Goal: Task Accomplishment & Management: Use online tool/utility

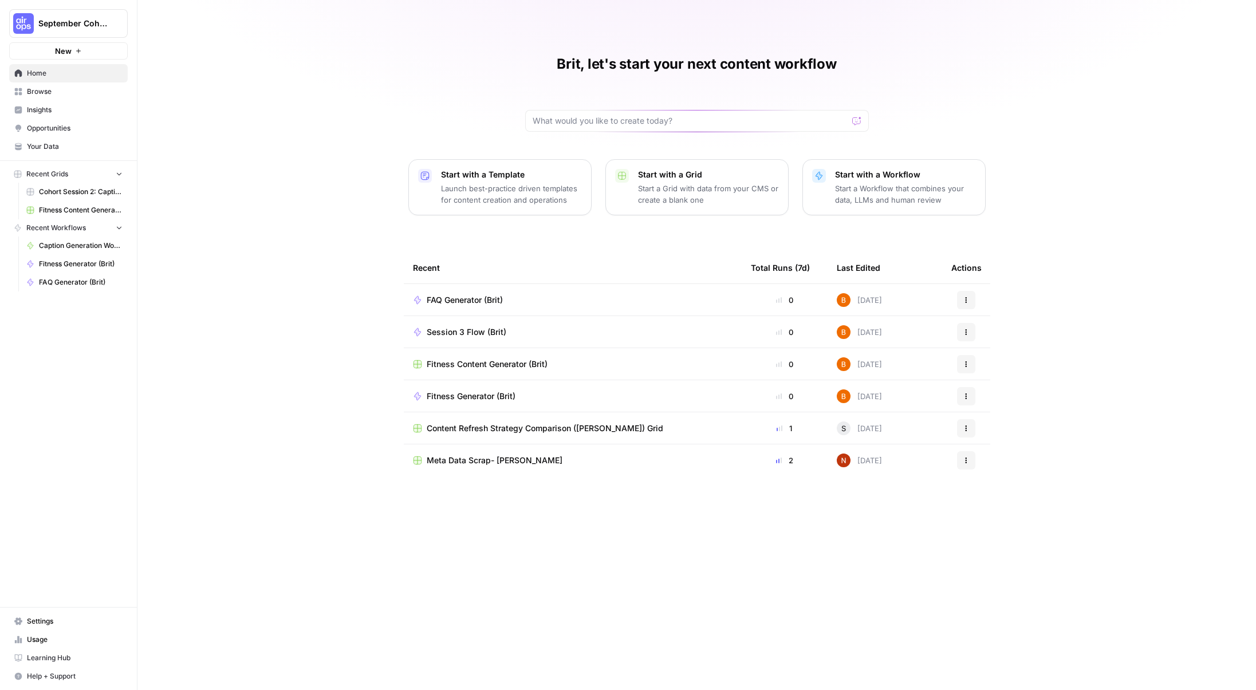
click at [484, 297] on span "FAQ Generator (Brit)" at bounding box center [465, 299] width 76 height 11
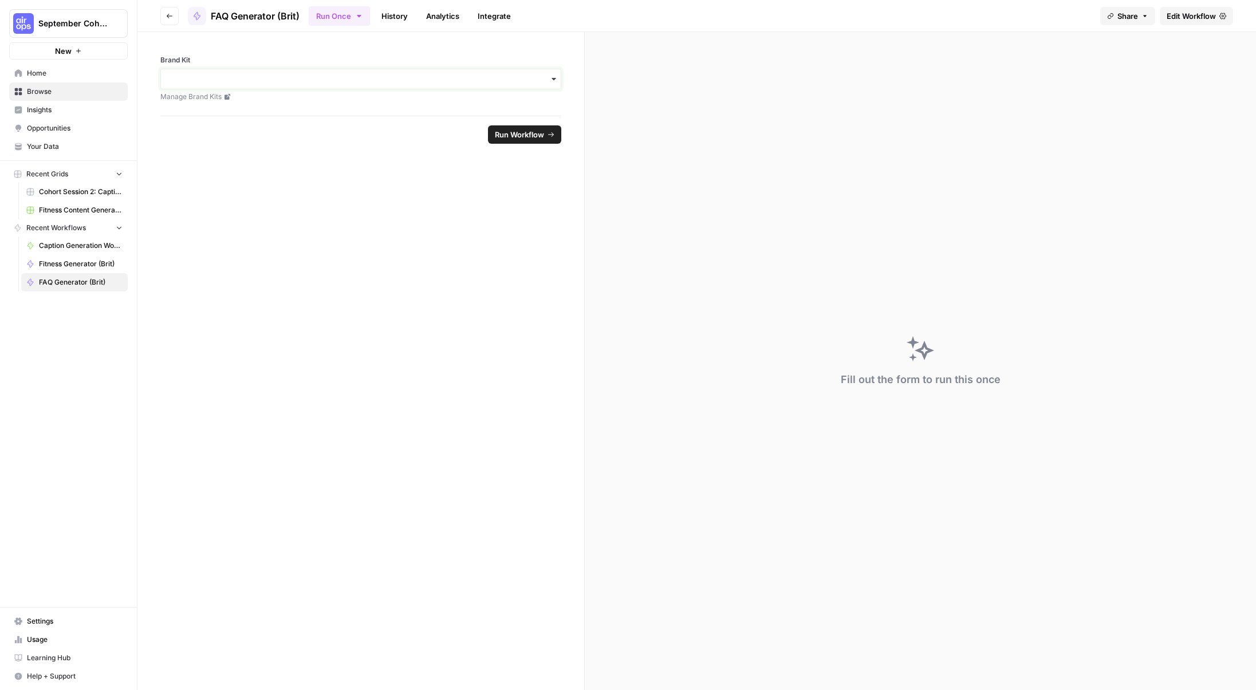
click at [217, 77] on input "Brand Kit" at bounding box center [361, 78] width 386 height 11
click at [215, 238] on div "Muck Rack" at bounding box center [361, 241] width 400 height 22
click at [62, 74] on span "Home" at bounding box center [75, 73] width 96 height 10
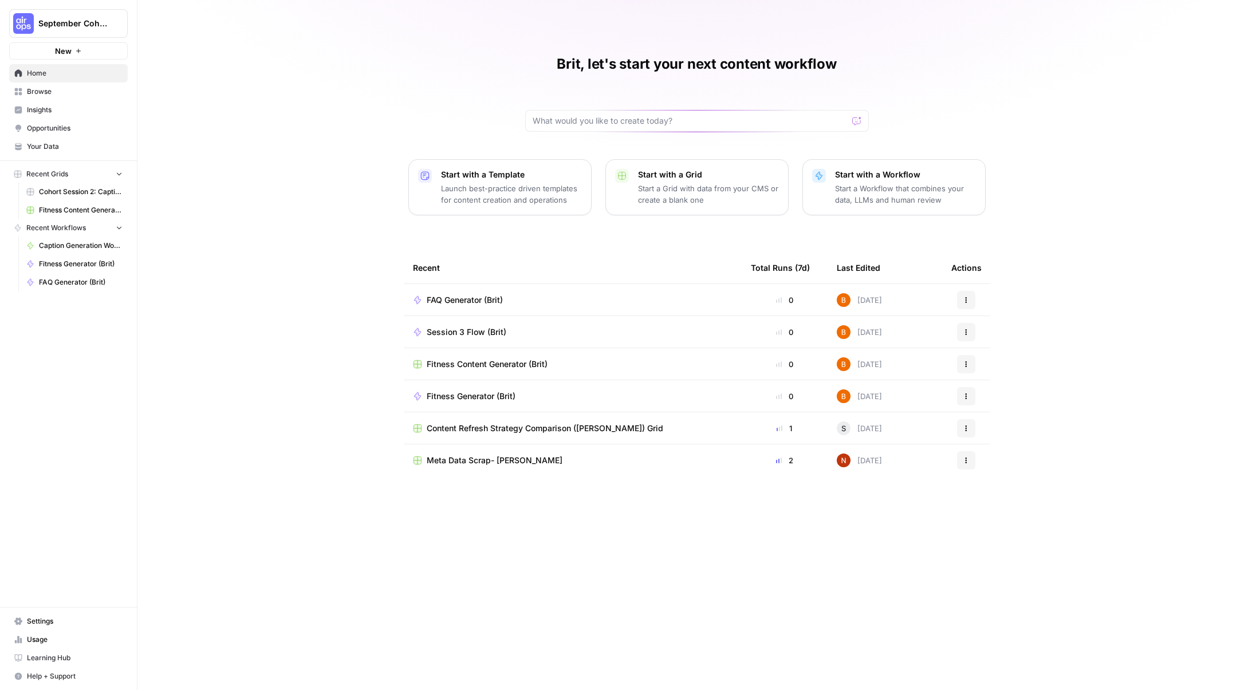
click at [695, 201] on p "Start a Grid with data from your CMS or create a blank one" at bounding box center [708, 194] width 141 height 23
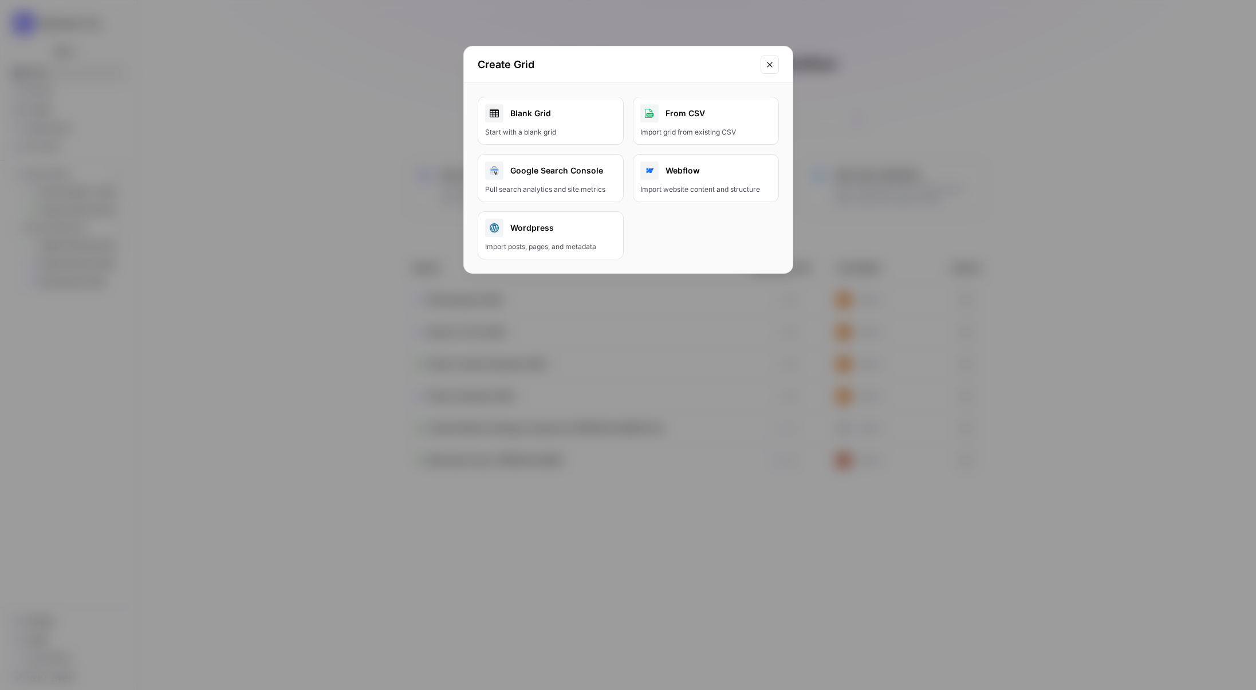
click at [534, 132] on div "Start with a blank grid" at bounding box center [550, 132] width 131 height 10
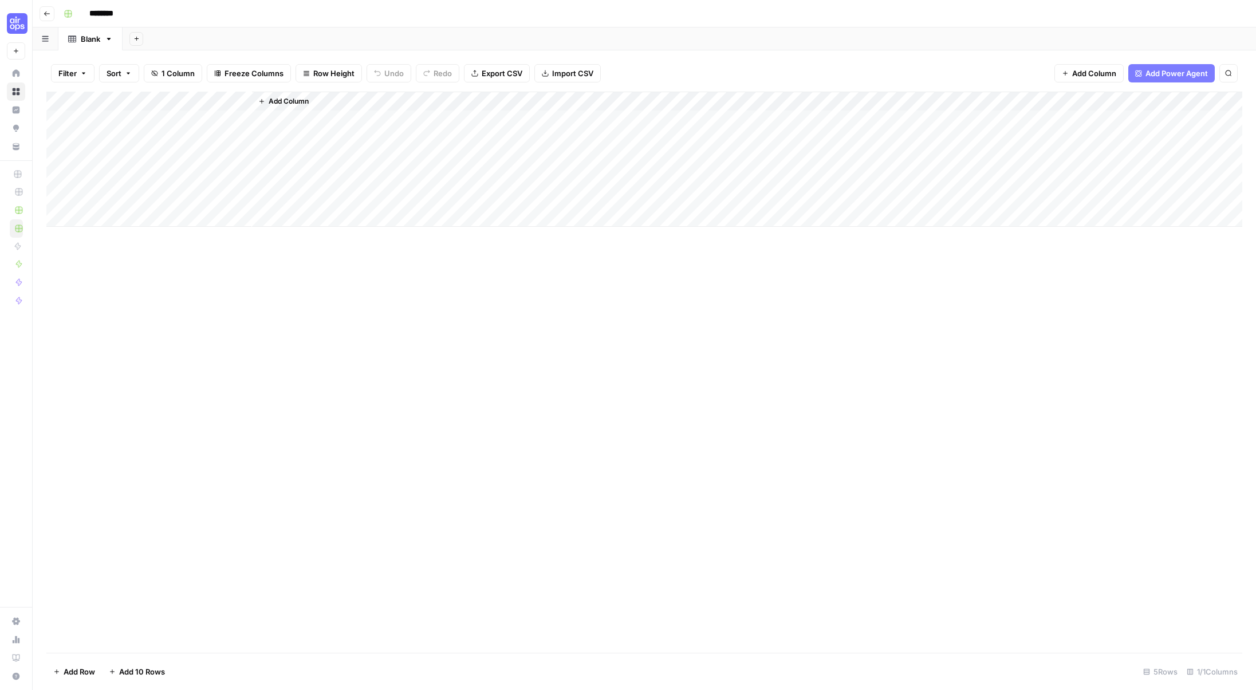
click at [49, 17] on button "Go back" at bounding box center [47, 13] width 15 height 15
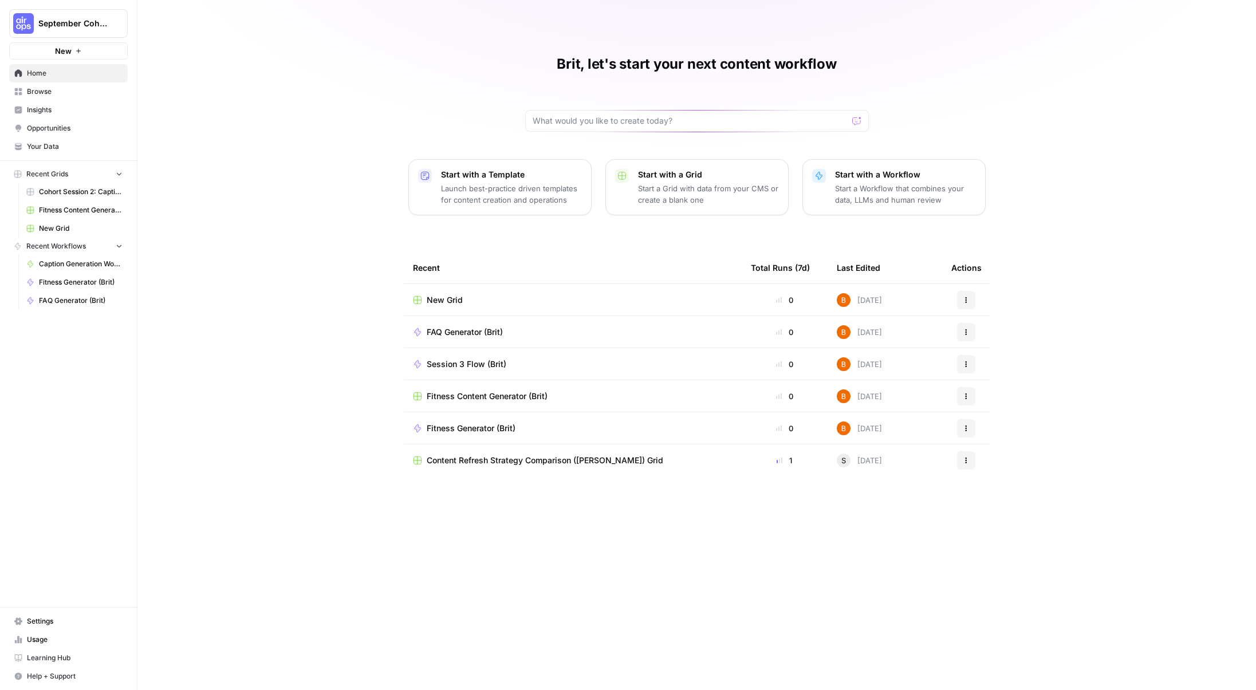
click at [546, 202] on p "Launch best-practice driven templates for content creation and operations" at bounding box center [511, 194] width 141 height 23
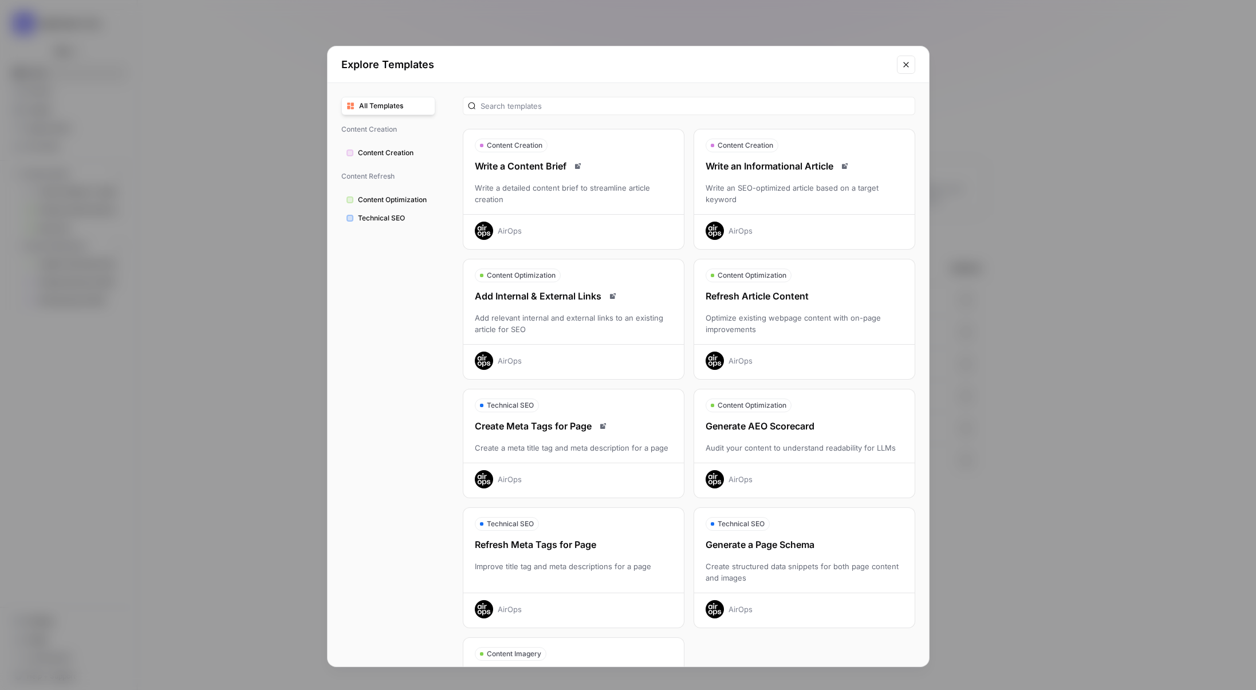
click at [770, 297] on div "Refresh Article Content" at bounding box center [804, 296] width 220 height 14
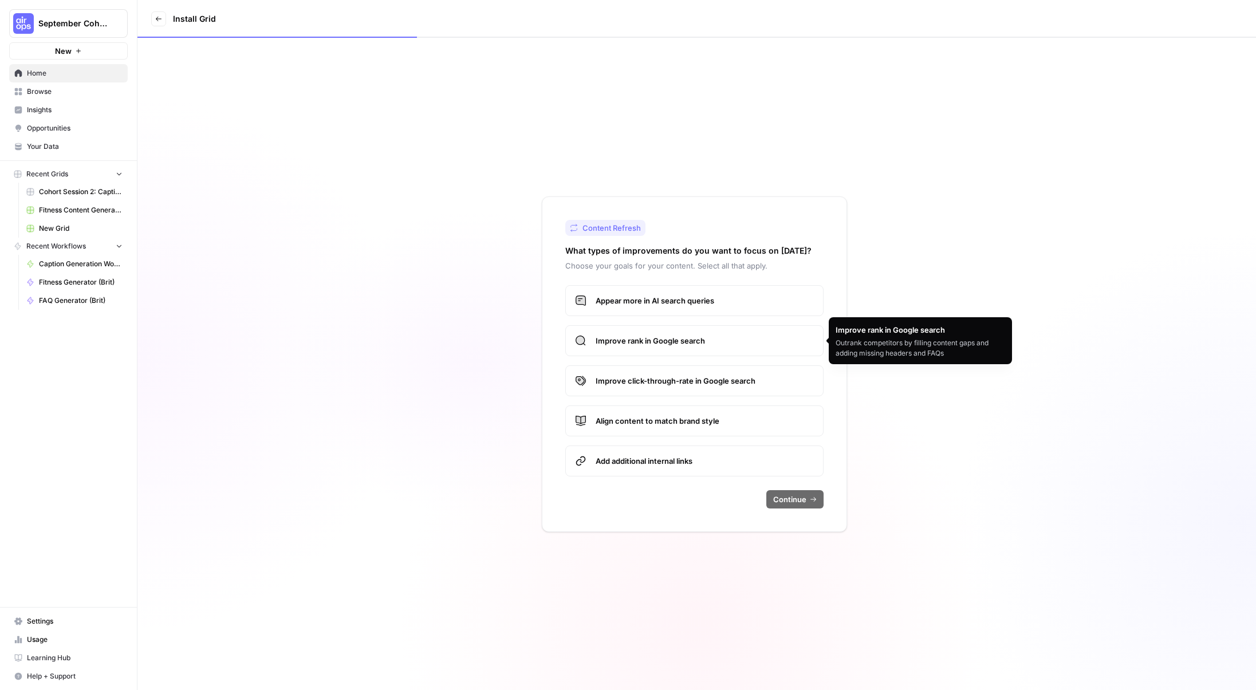
click at [768, 338] on span "Improve rank in Google search" at bounding box center [704, 340] width 218 height 11
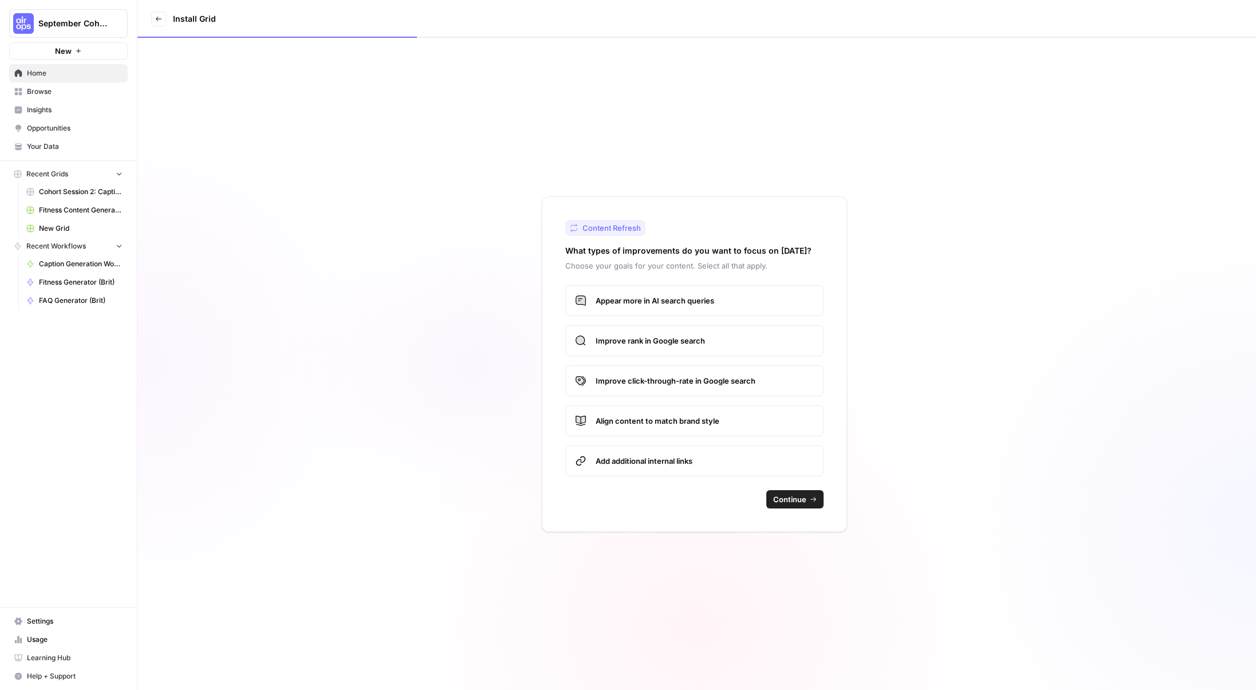
click at [791, 499] on span "Continue" at bounding box center [789, 499] width 33 height 11
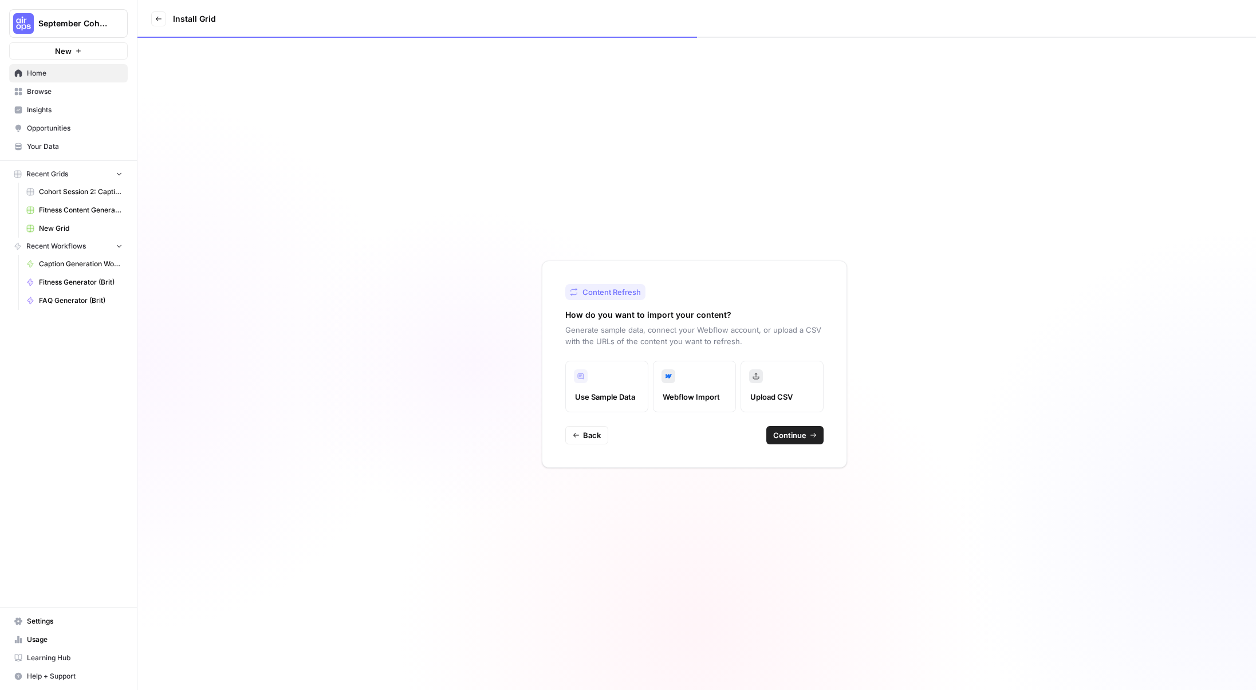
click at [719, 401] on span "Webflow Import" at bounding box center [694, 396] width 64 height 11
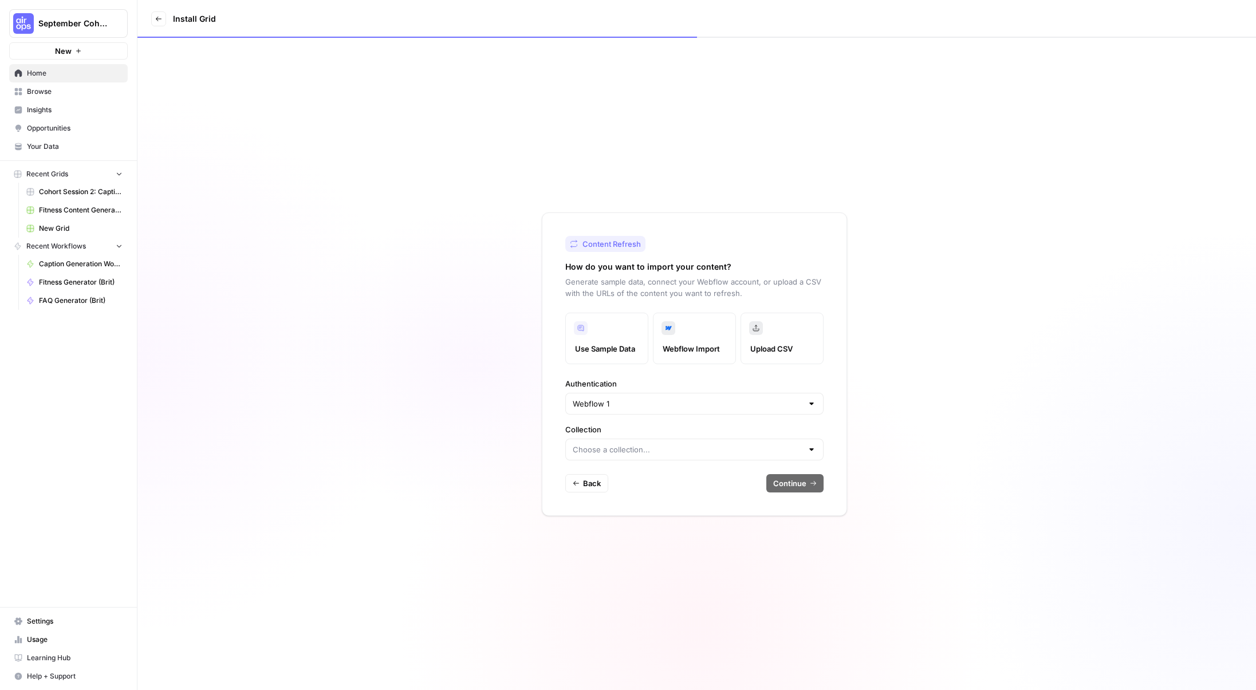
click at [602, 487] on button "Back" at bounding box center [586, 483] width 43 height 18
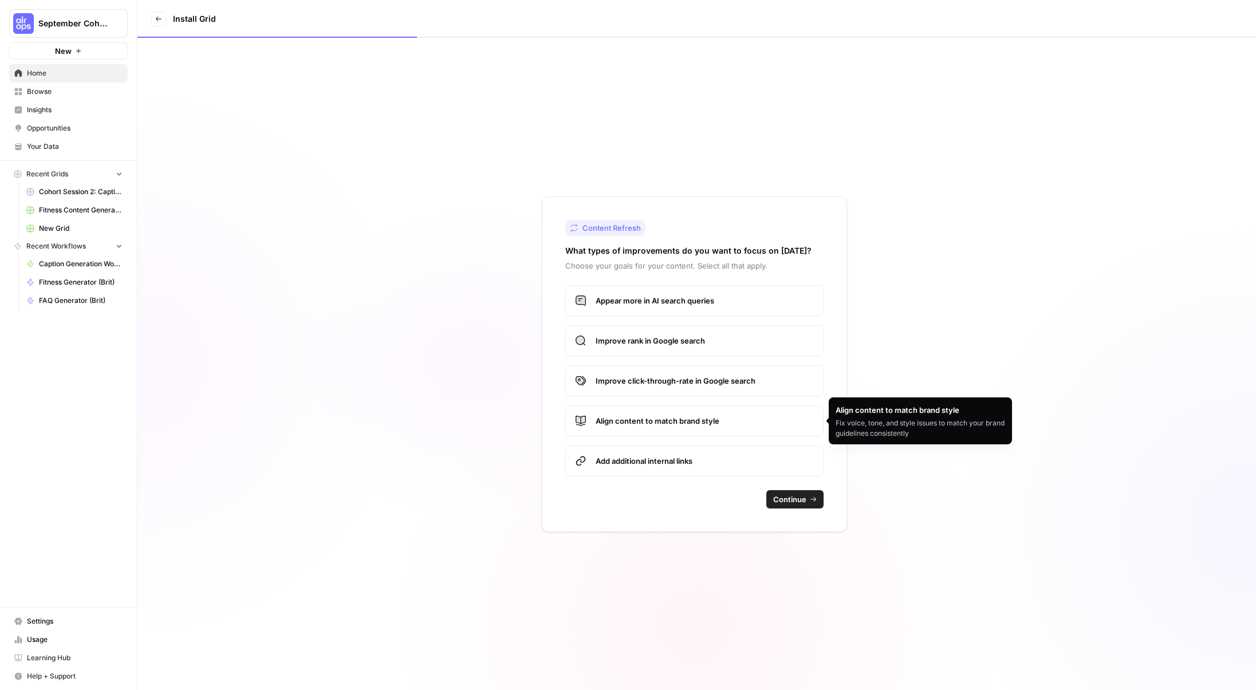
click at [626, 424] on span "Align content to match brand style" at bounding box center [704, 420] width 218 height 11
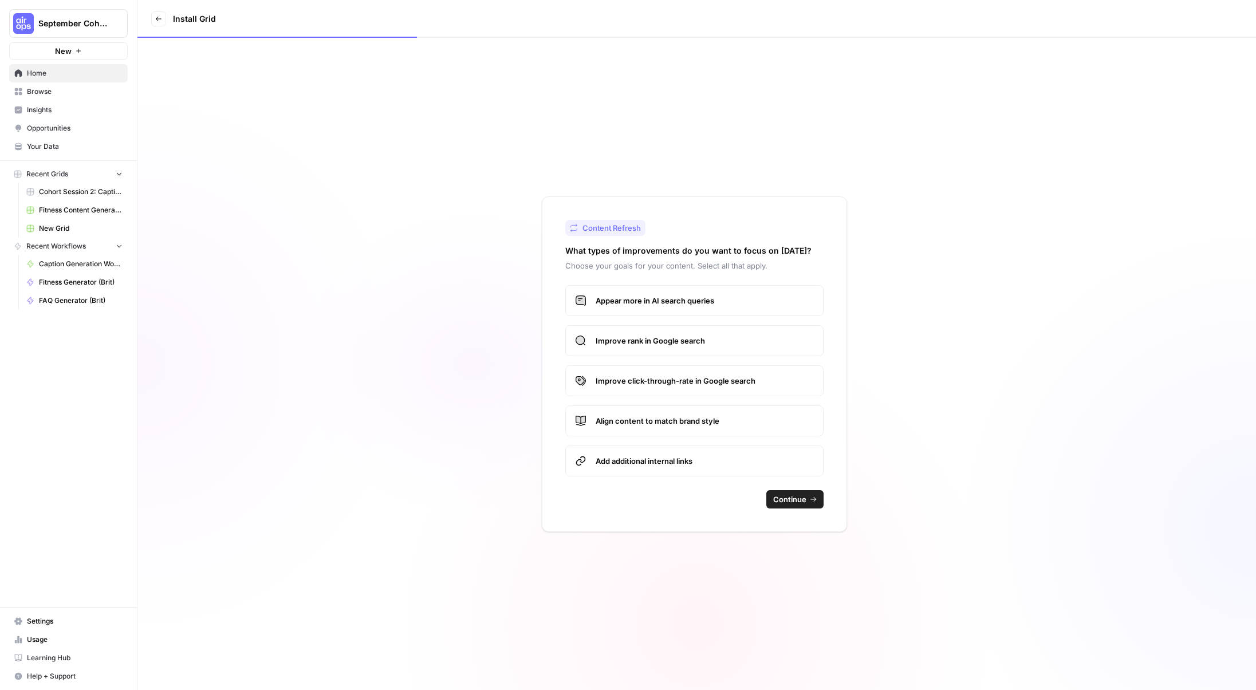
click at [734, 344] on span "Improve rank in Google search" at bounding box center [704, 340] width 218 height 11
click at [796, 502] on span "Continue" at bounding box center [789, 499] width 33 height 11
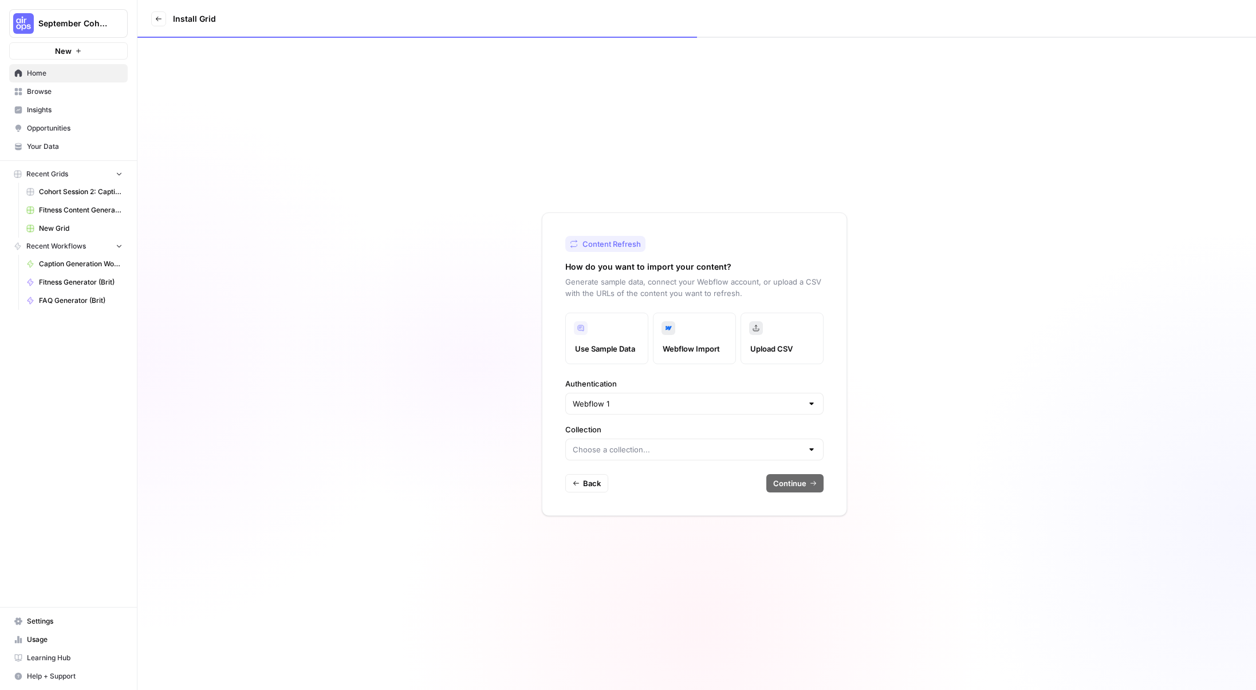
click at [585, 482] on span "Back" at bounding box center [592, 483] width 18 height 11
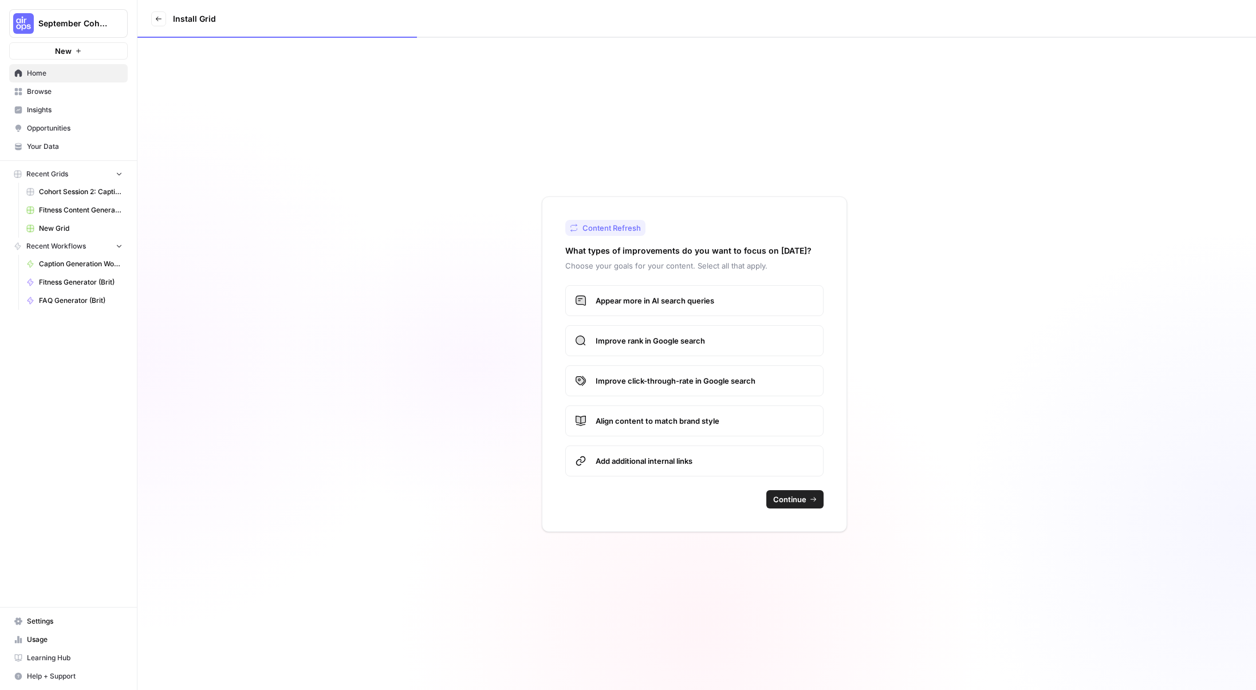
click at [417, 375] on div "Content Refresh What types of improvements do you want to focus on [DATE]? Choo…" at bounding box center [696, 364] width 1118 height 652
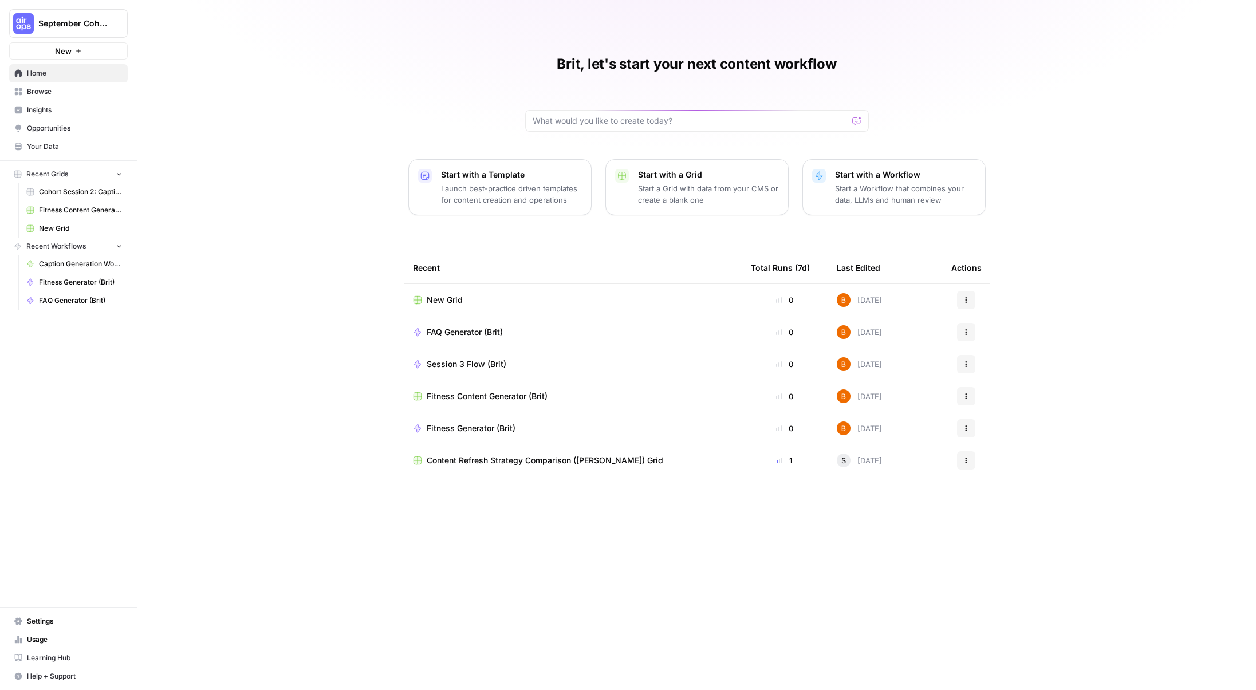
click at [830, 194] on button "Start with a Workflow Start a Workflow that combines your data, LLMs and human …" at bounding box center [893, 187] width 183 height 56
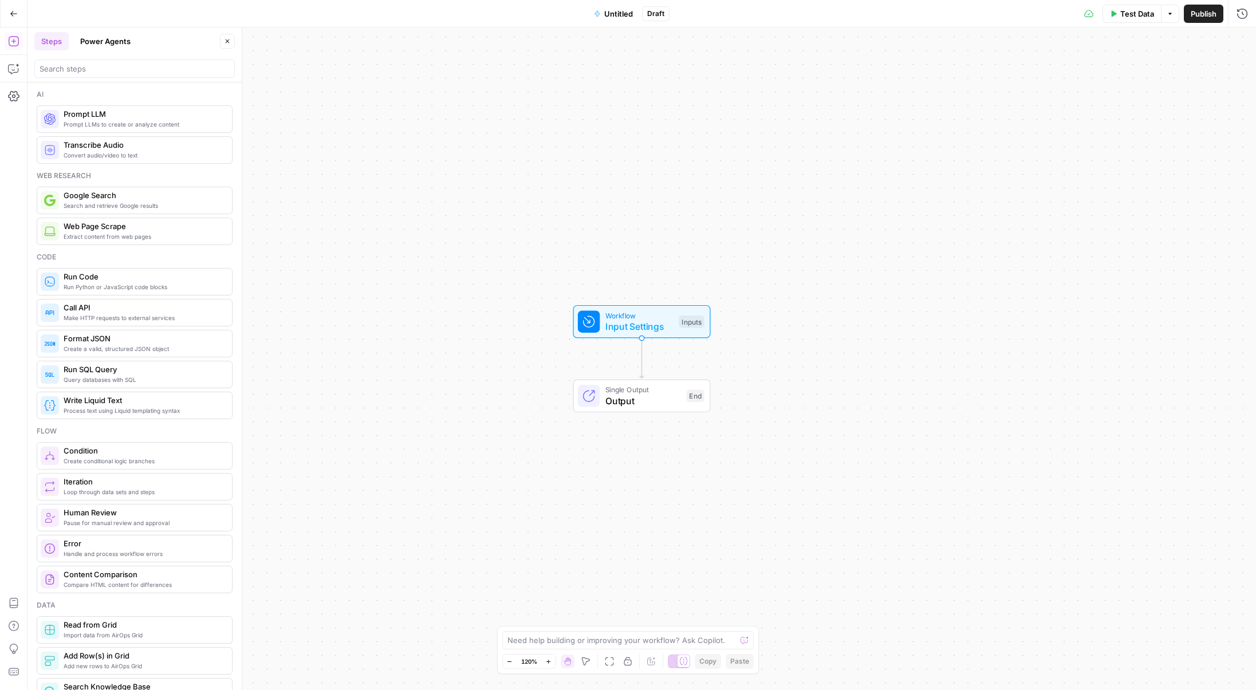
click at [155, 210] on span "Search and retrieve Google results" at bounding box center [143, 205] width 159 height 9
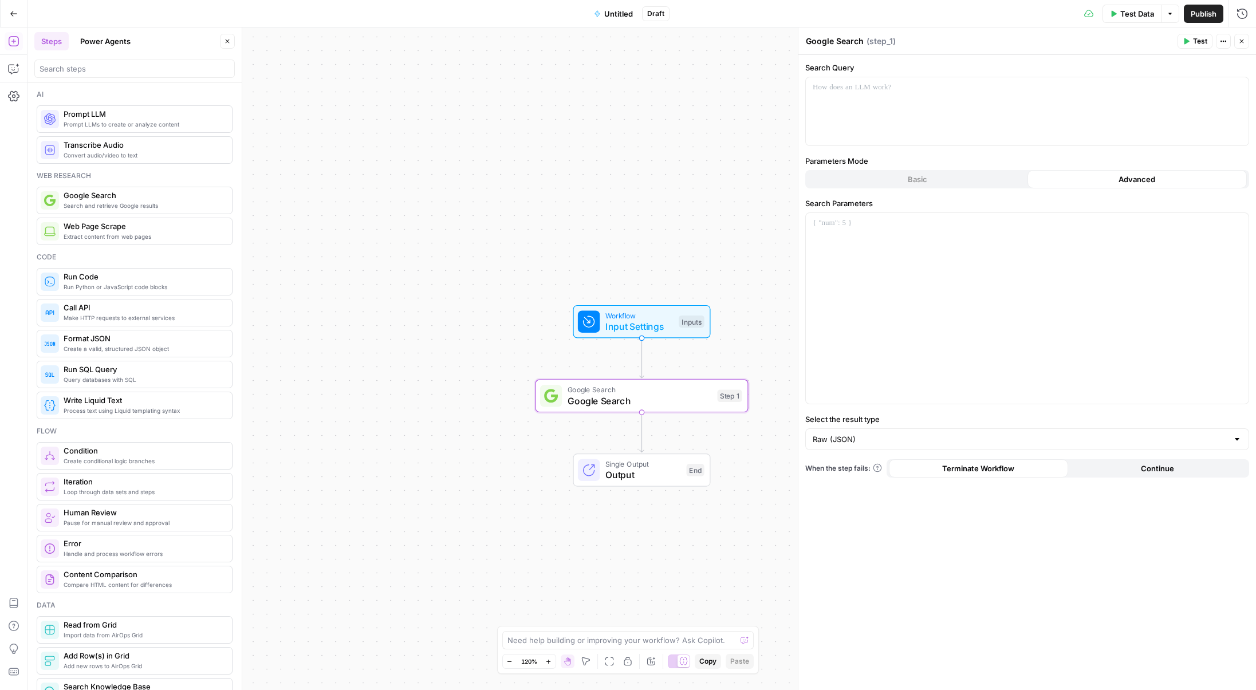
click at [158, 520] on span "Pause for manual review and approval" at bounding box center [143, 522] width 159 height 9
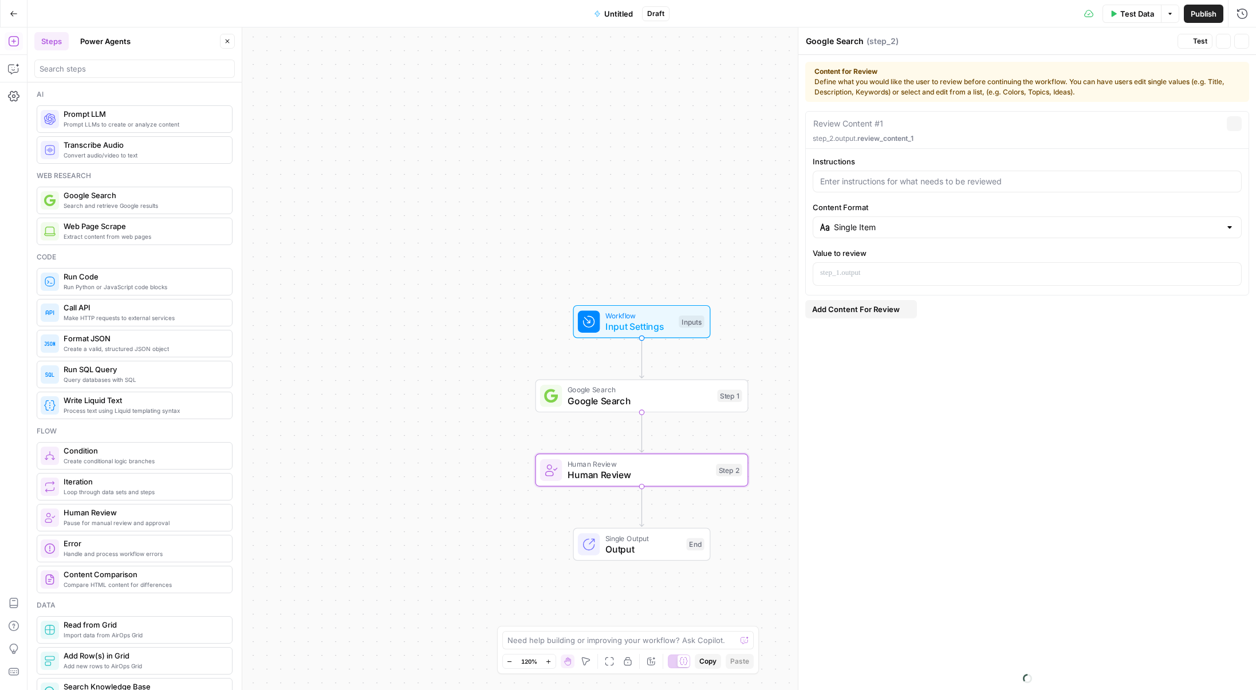
type textarea "Human Review"
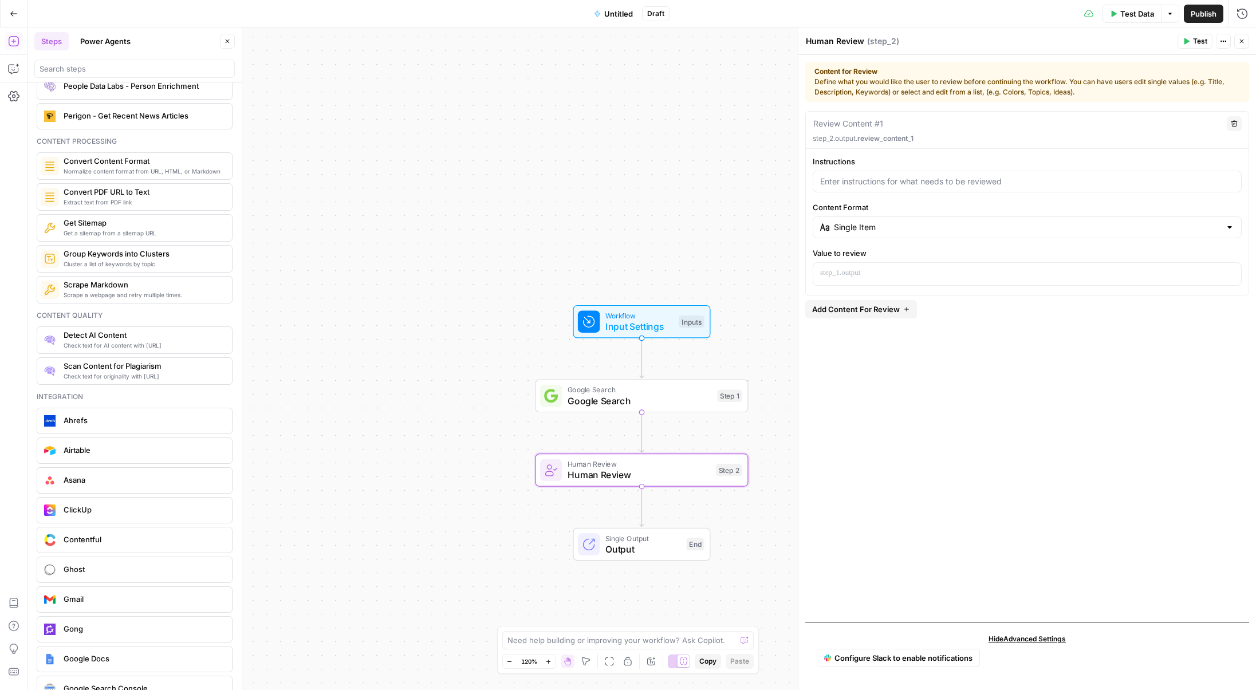
scroll to position [1981, 0]
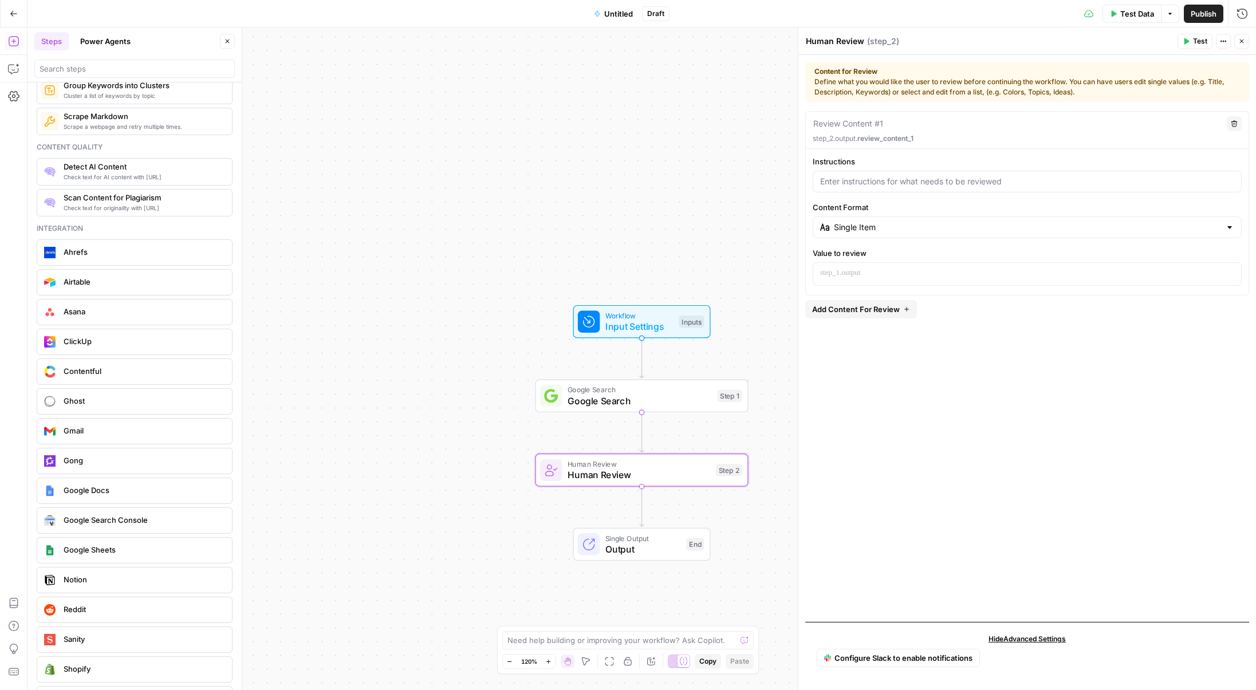
click at [163, 488] on span "Google Docs" at bounding box center [143, 489] width 159 height 11
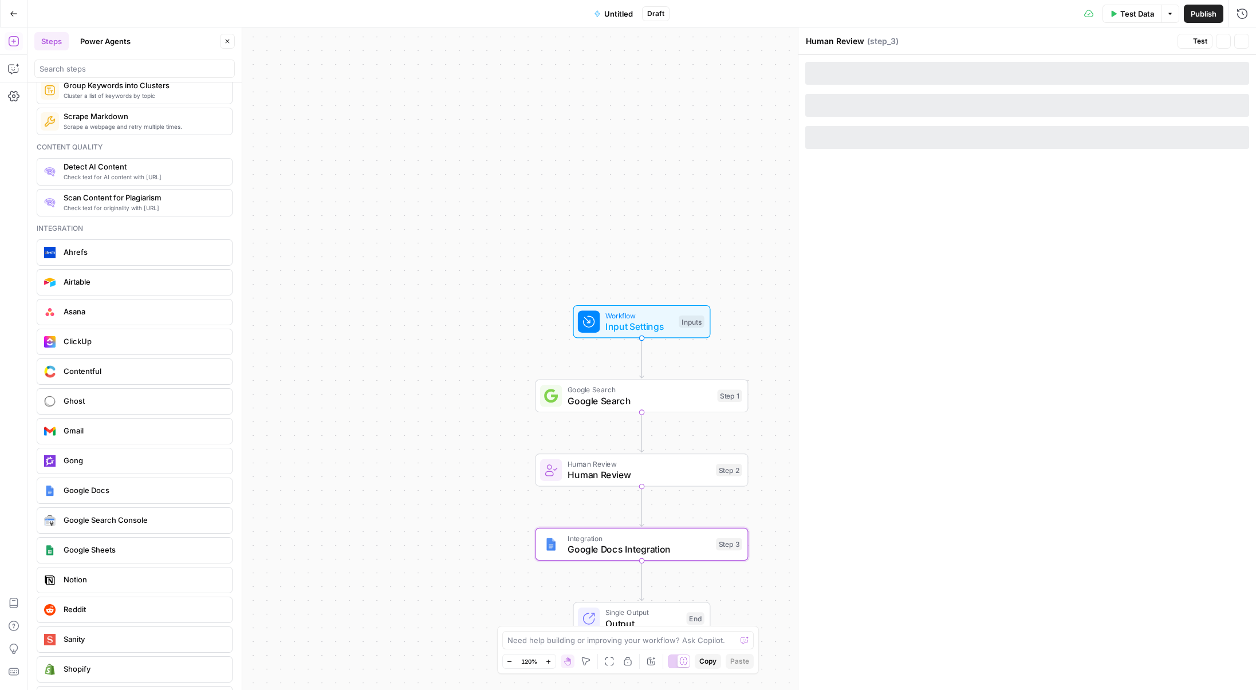
type textarea "Google Docs Integration"
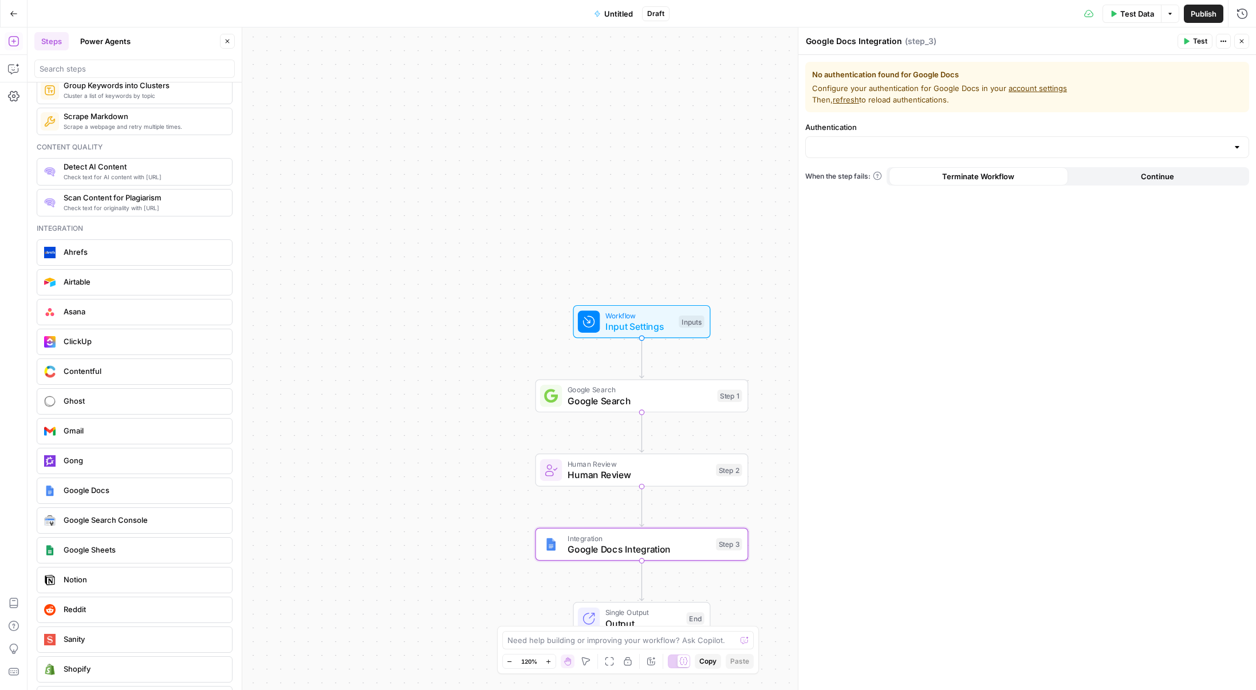
click at [646, 471] on span "Human Review" at bounding box center [638, 475] width 143 height 14
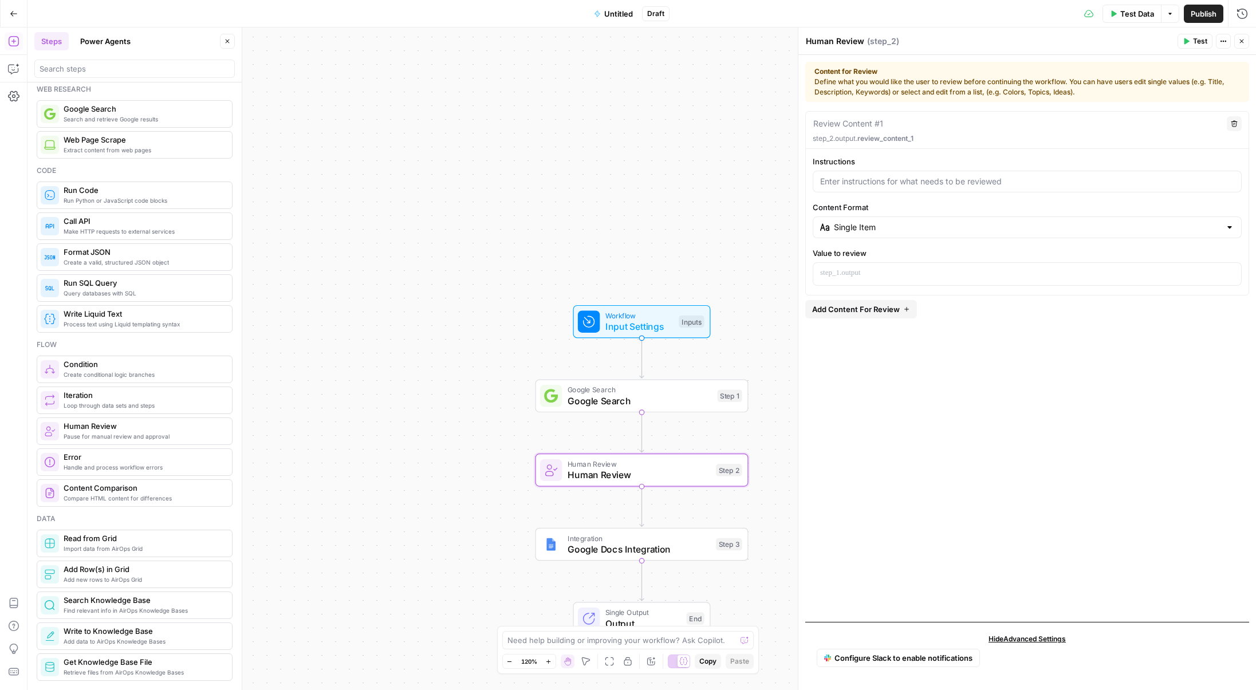
scroll to position [0, 0]
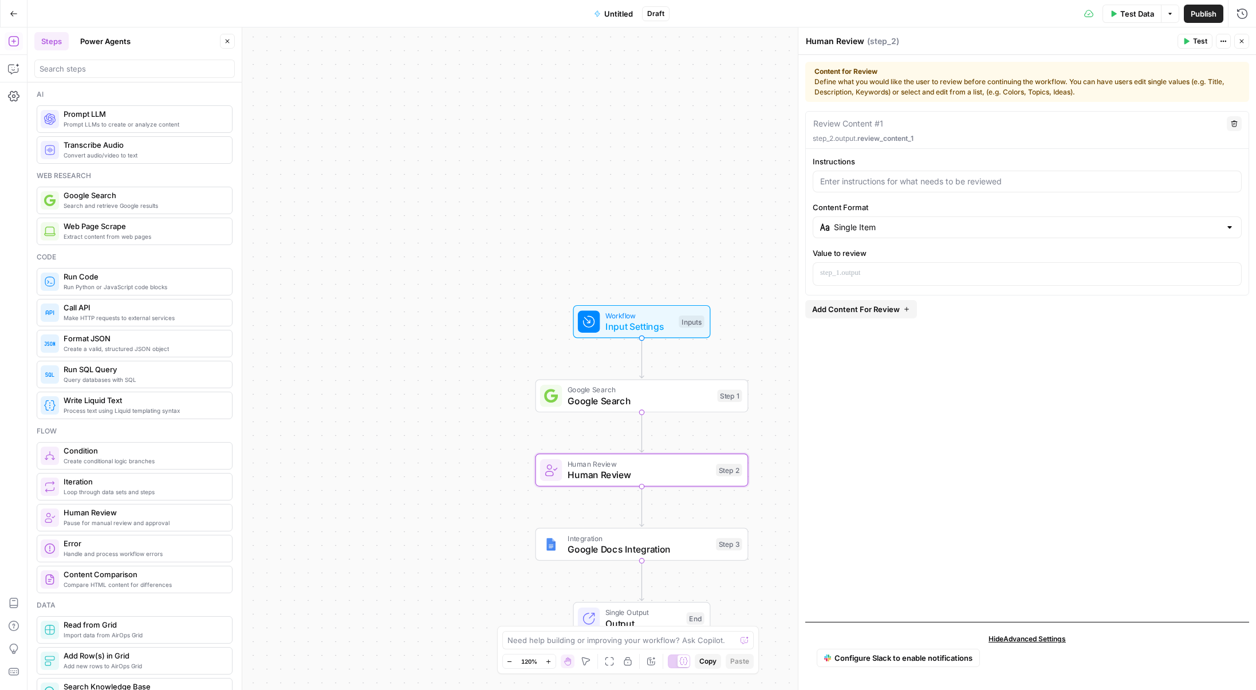
click at [171, 232] on span "Extract content from web pages" at bounding box center [143, 236] width 159 height 9
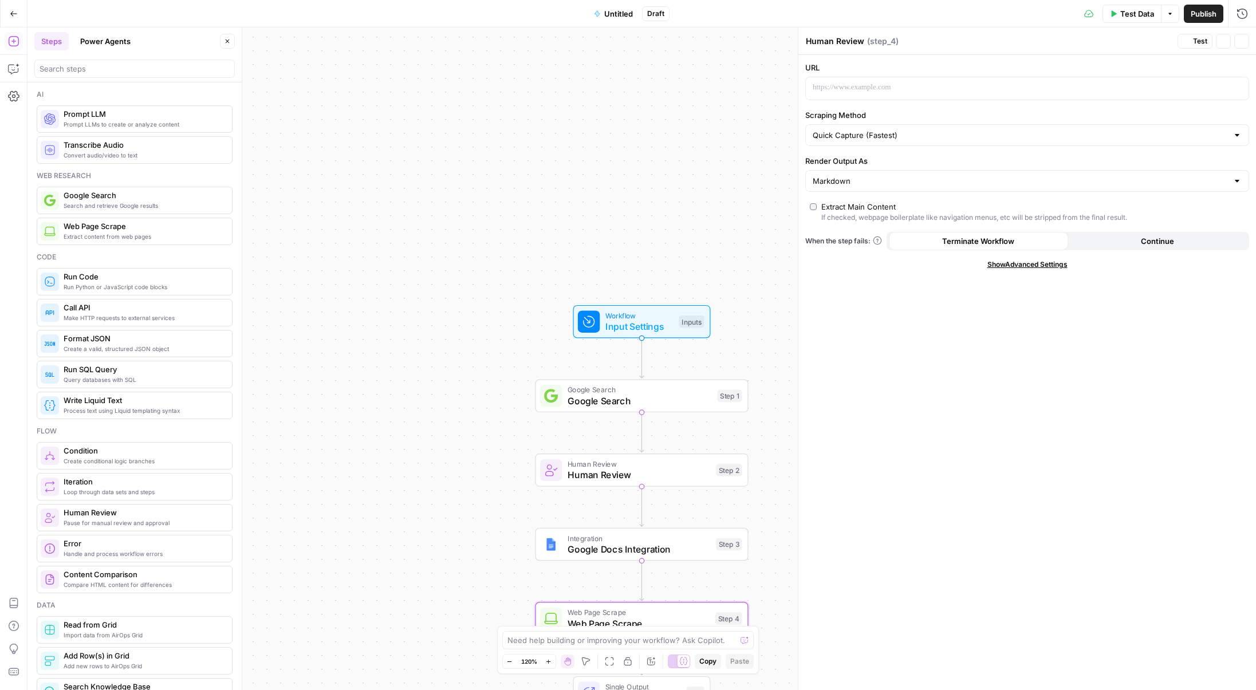
type textarea "Web Page Scrape"
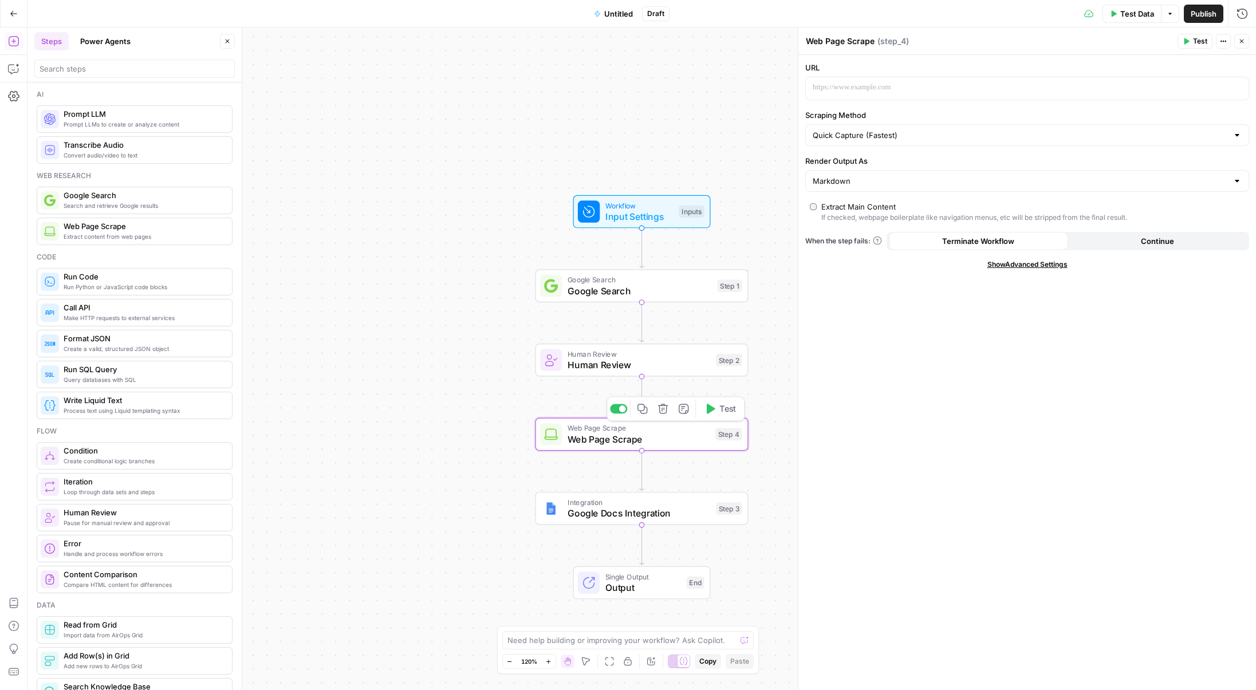
click at [670, 442] on span "Web Page Scrape" at bounding box center [638, 439] width 142 height 14
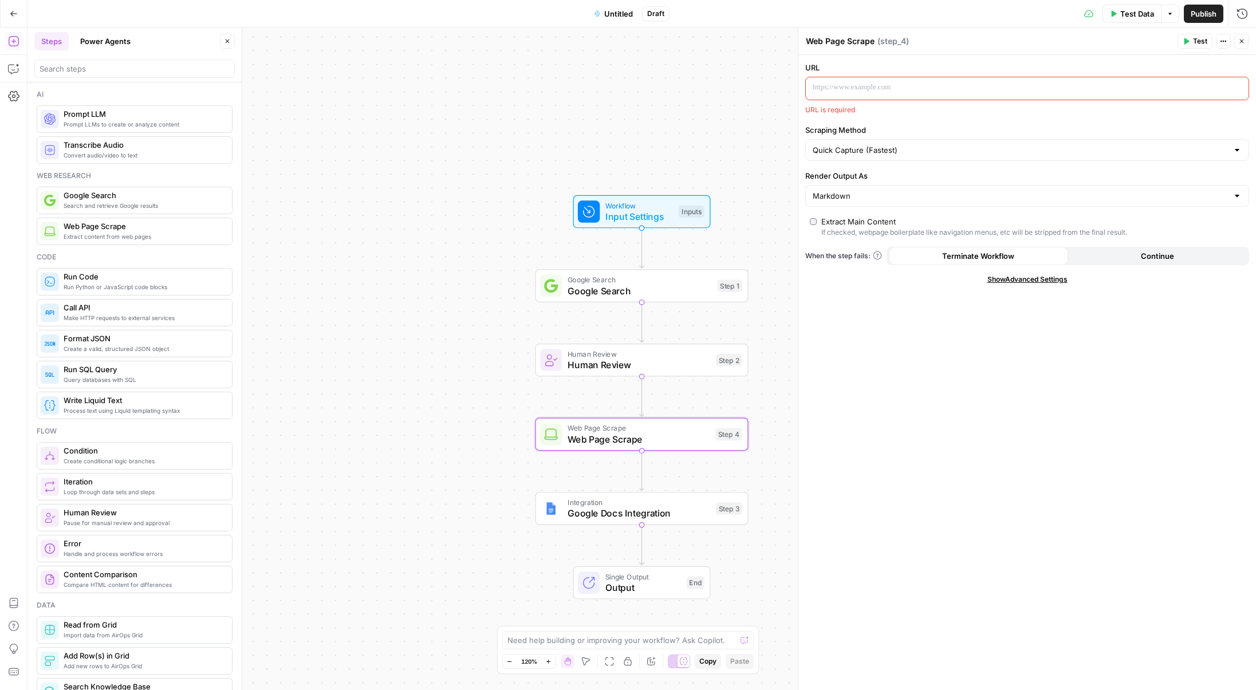
click at [164, 408] on span "Process text using Liquid templating syntax" at bounding box center [143, 410] width 159 height 9
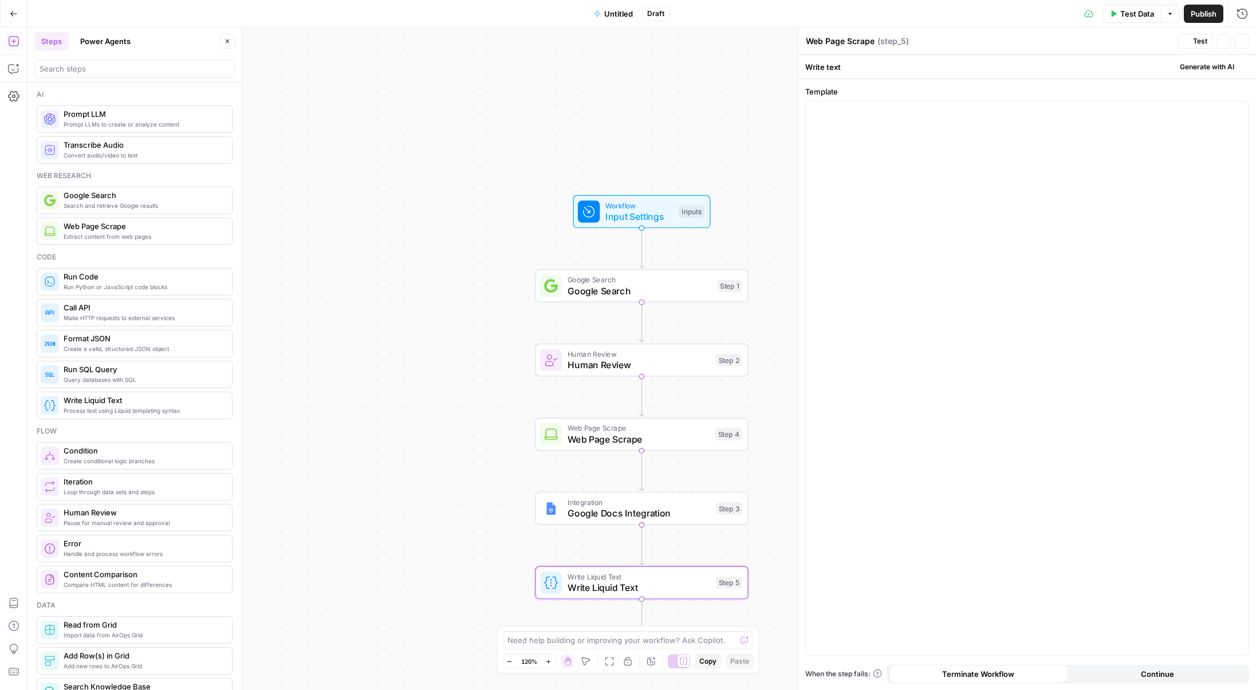
type textarea "Write Liquid Text"
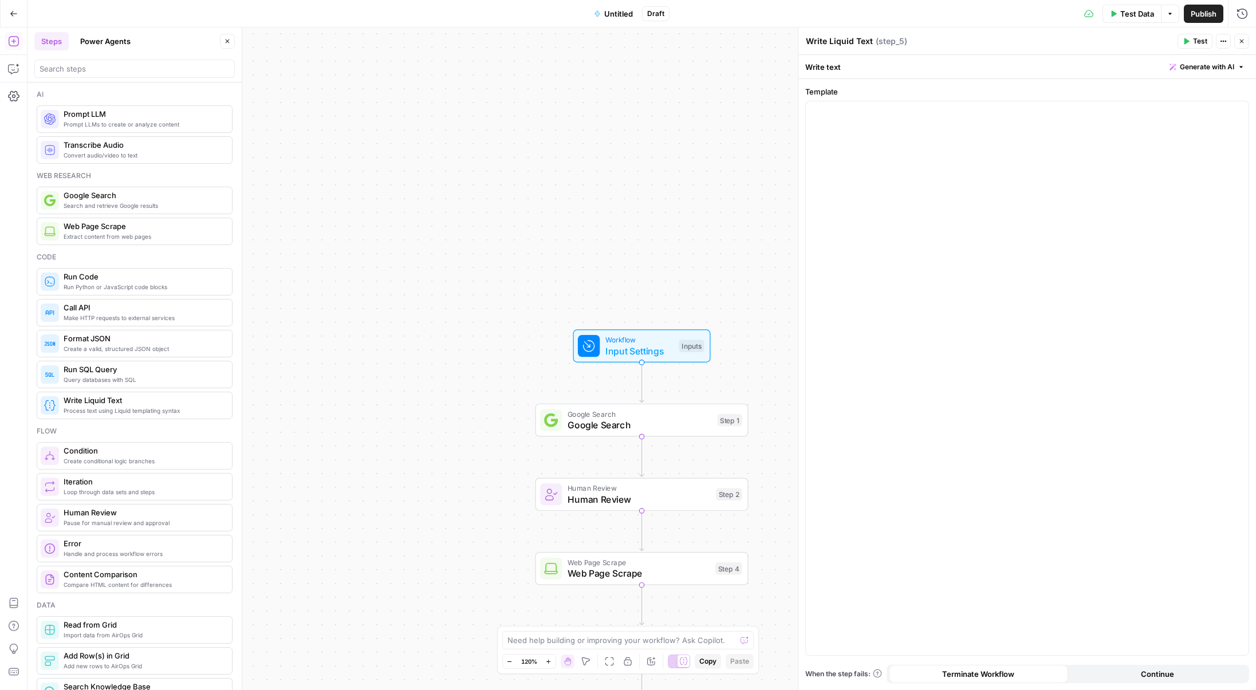
click at [607, 12] on span "Untitled" at bounding box center [618, 13] width 29 height 11
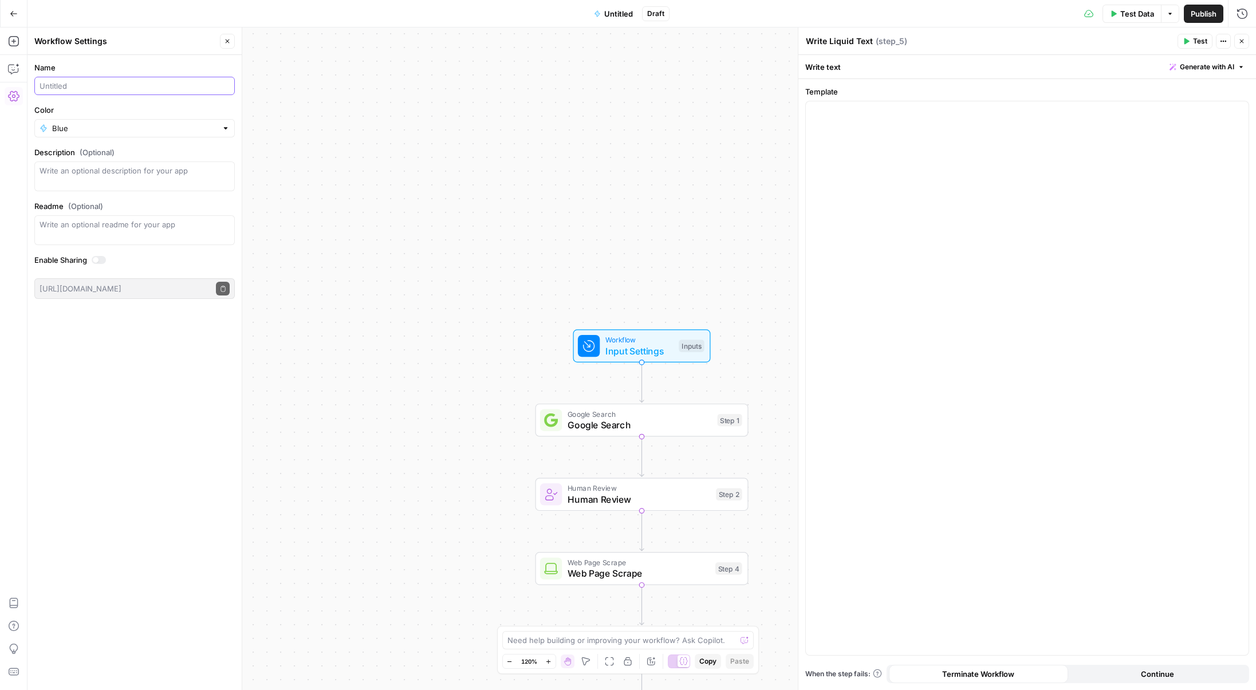
click at [80, 81] on input "Name" at bounding box center [135, 85] width 190 height 11
type input "Sample Graduation (Brit)"
click at [926, 350] on div at bounding box center [1027, 378] width 443 height 554
click at [642, 348] on span "Input Settings" at bounding box center [639, 351] width 68 height 14
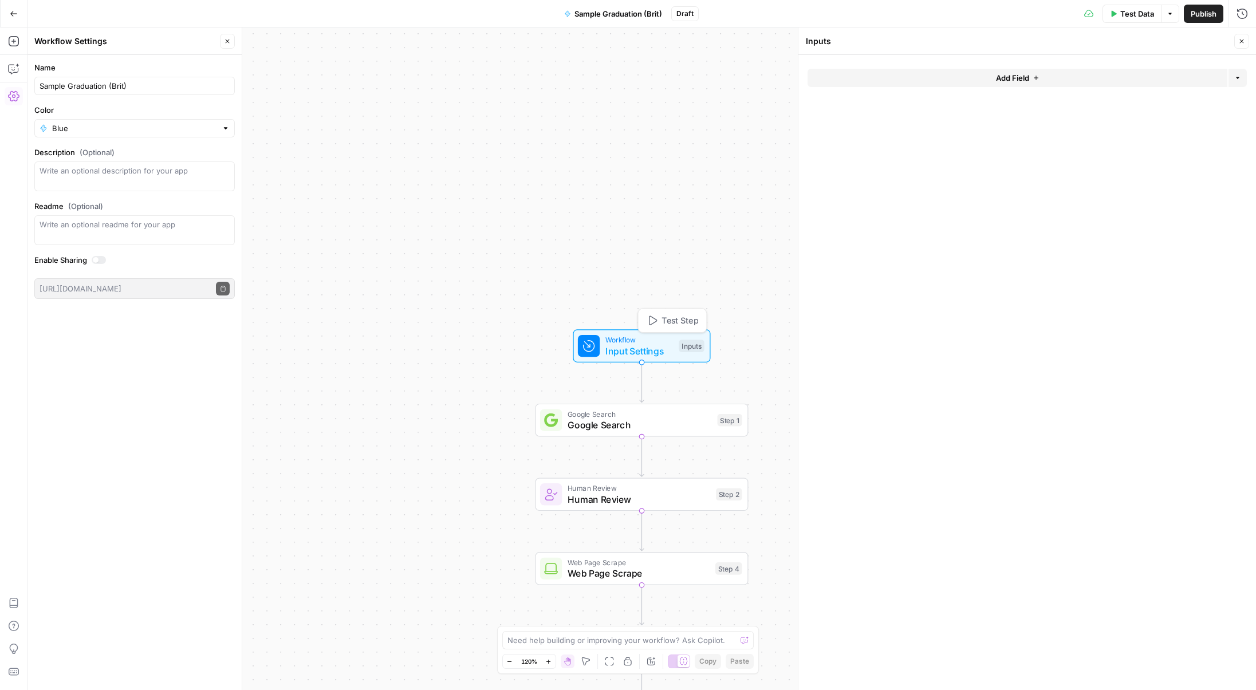
click at [687, 348] on div "Inputs" at bounding box center [690, 346] width 25 height 13
click at [1038, 82] on button "Add Field" at bounding box center [1017, 78] width 420 height 18
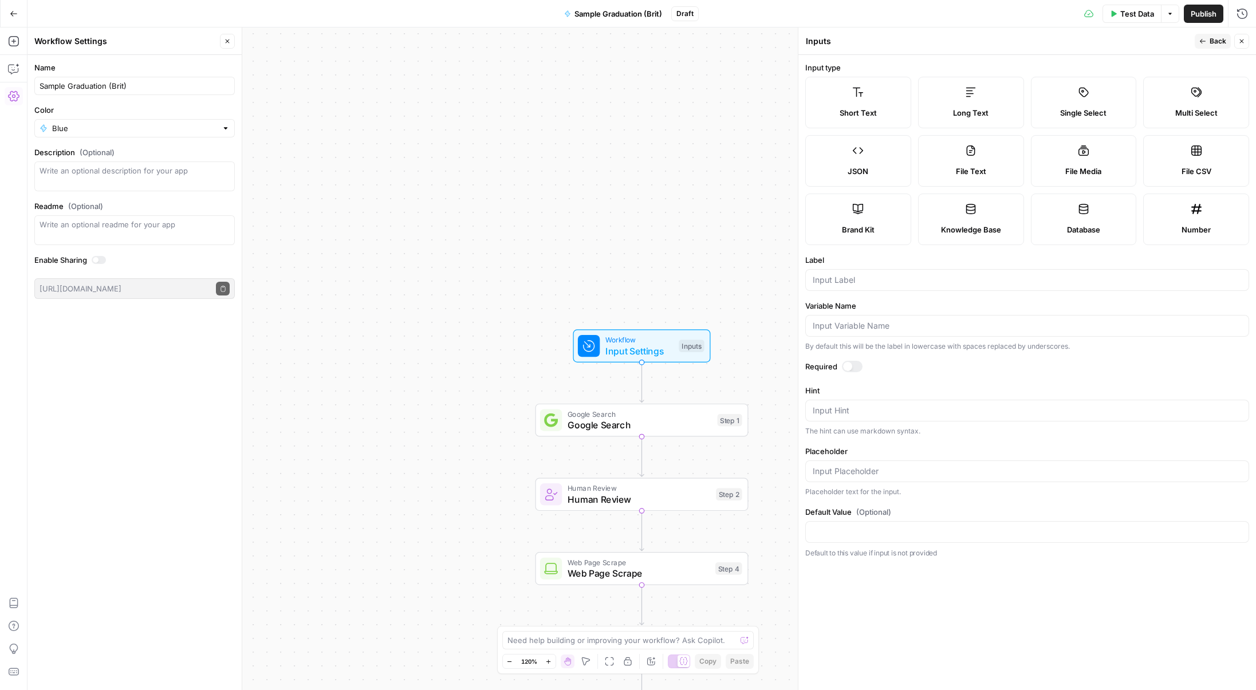
click at [886, 210] on label "Brand Kit" at bounding box center [858, 220] width 106 height 52
type input "Brand Kit"
type input "brand_kit"
click at [849, 366] on div at bounding box center [847, 366] width 9 height 9
click at [1193, 12] on span "Publish" at bounding box center [1203, 13] width 26 height 11
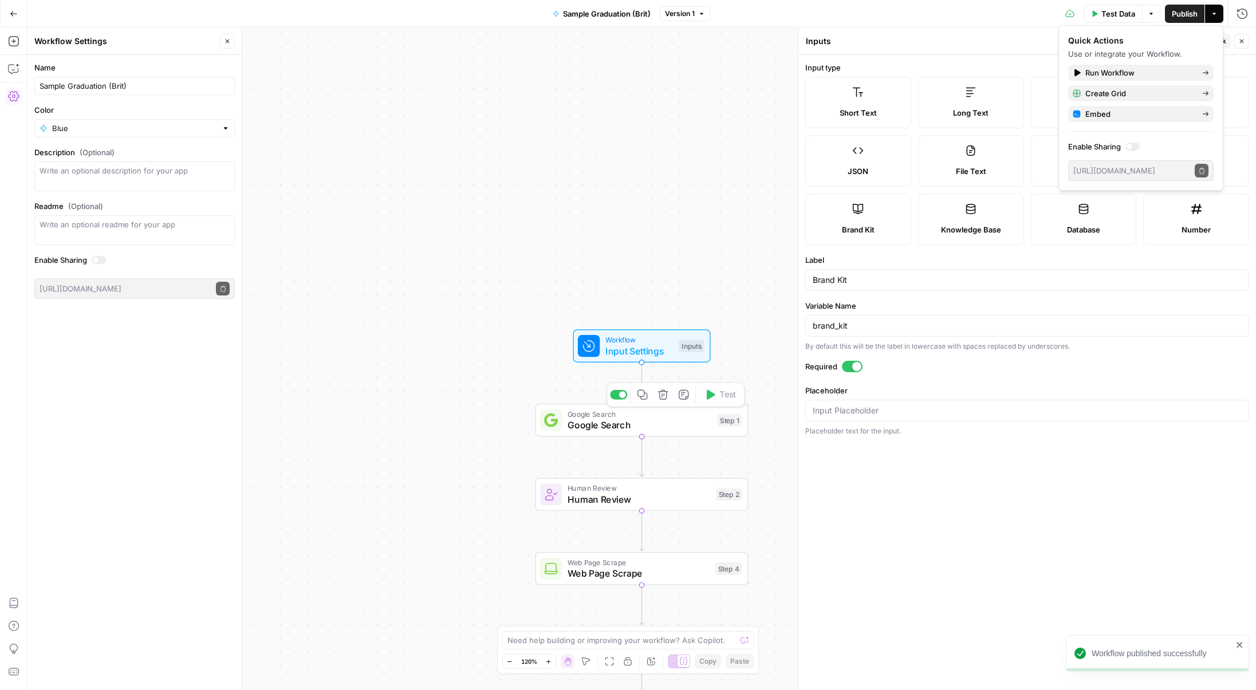
click at [668, 423] on span "Google Search" at bounding box center [639, 425] width 144 height 14
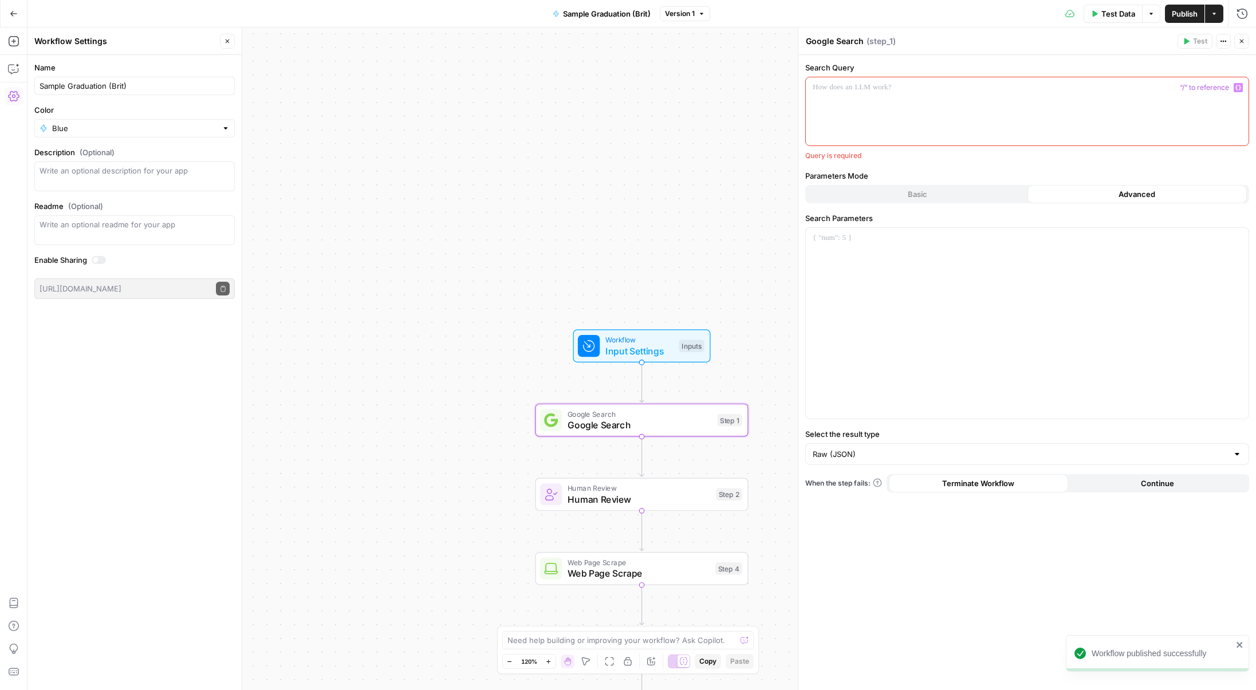
click at [916, 95] on div at bounding box center [1027, 111] width 443 height 68
click at [1042, 188] on div "Advanced" at bounding box center [1137, 194] width 220 height 18
drag, startPoint x: 1114, startPoint y: 189, endPoint x: 1031, endPoint y: 190, distance: 83.6
click at [1090, 189] on div "Advanced" at bounding box center [1137, 194] width 220 height 18
click at [974, 80] on div at bounding box center [1027, 111] width 443 height 68
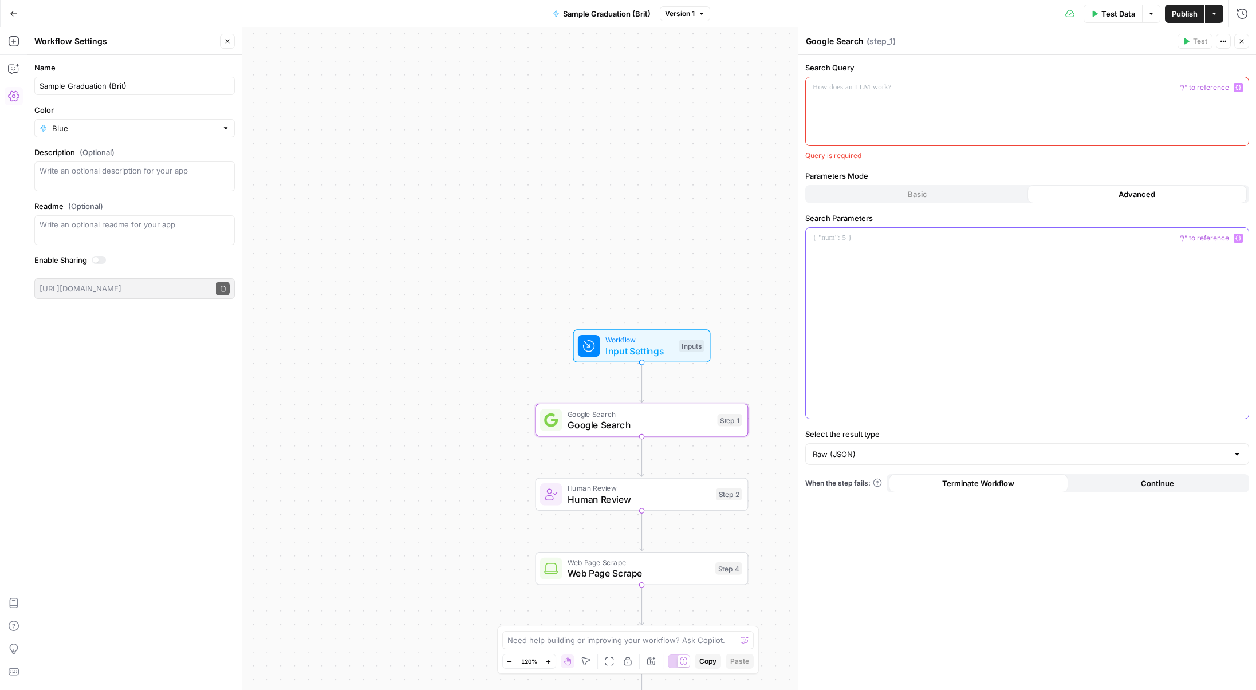
click at [958, 253] on div at bounding box center [1027, 323] width 443 height 191
click at [656, 493] on span "Human Review" at bounding box center [638, 499] width 143 height 14
